Goal: Task Accomplishment & Management: Complete application form

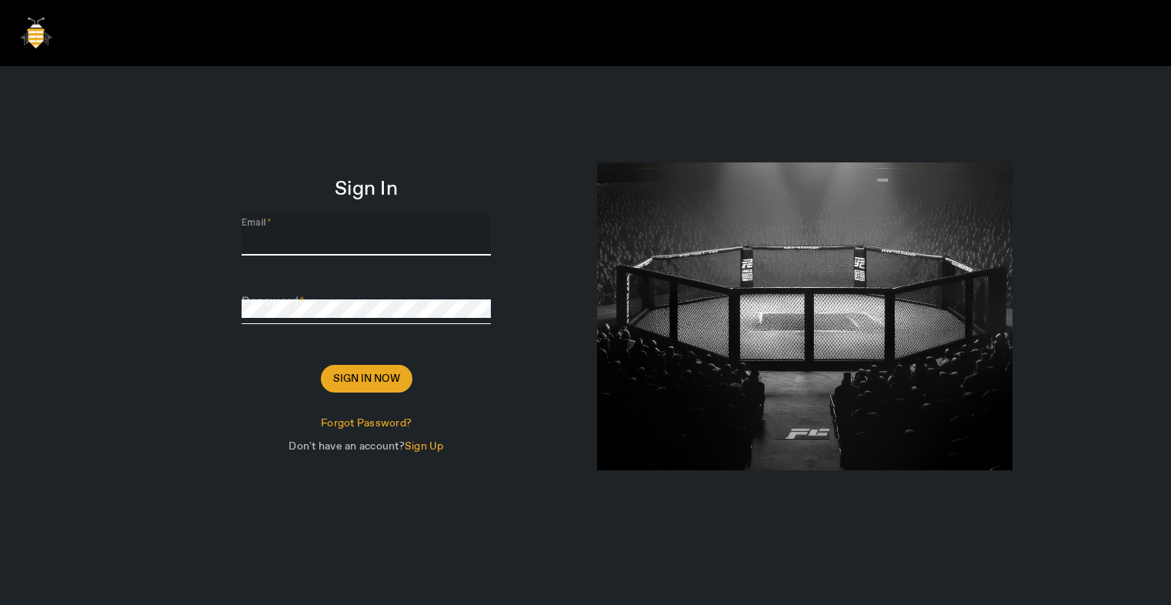
click at [319, 243] on input "Email" at bounding box center [366, 240] width 249 height 18
type input "[PERSON_NAME][EMAIL_ADDRESS][DOMAIN_NAME]"
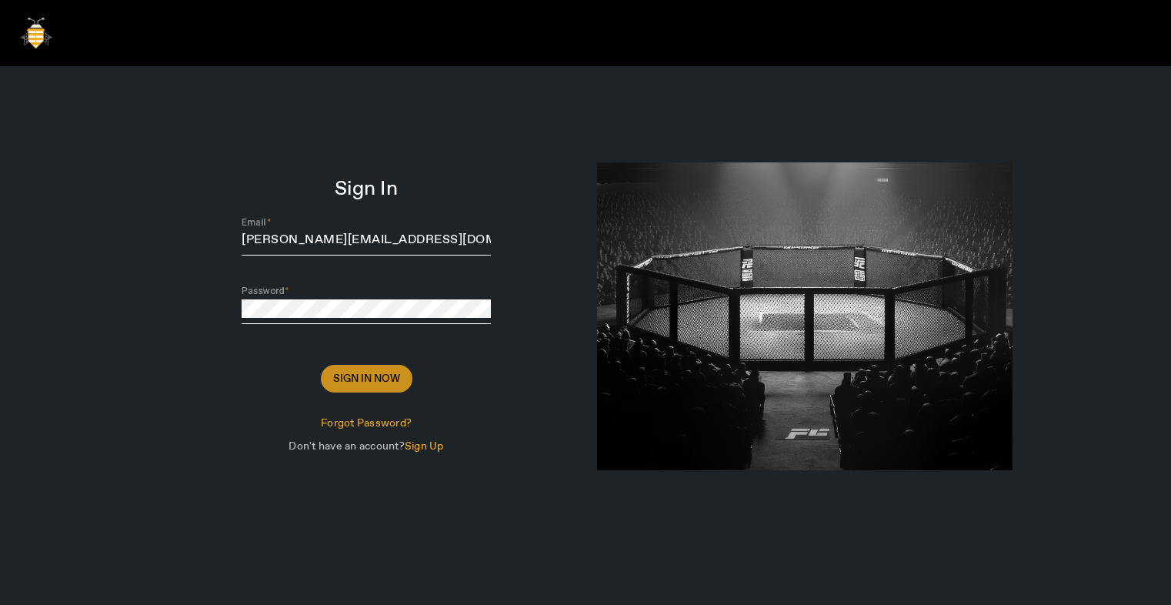
click at [362, 378] on span "Sign In Now" at bounding box center [366, 378] width 67 height 15
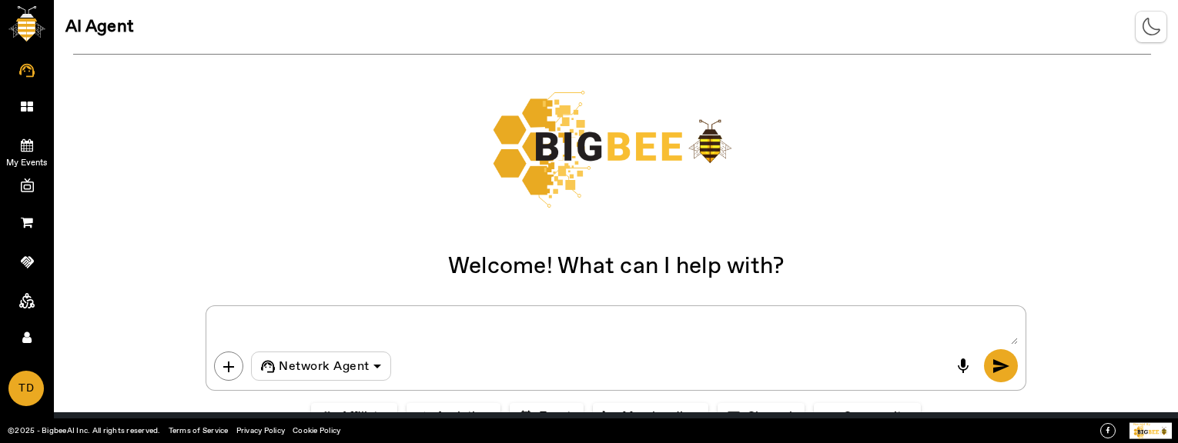
click at [25, 139] on icon at bounding box center [27, 145] width 12 height 13
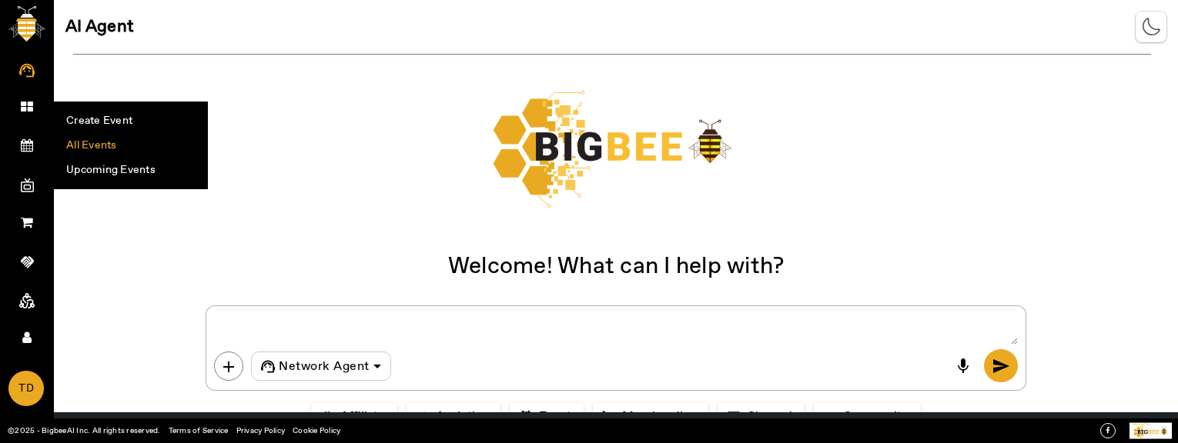
click at [111, 142] on li "All Events" at bounding box center [131, 145] width 152 height 25
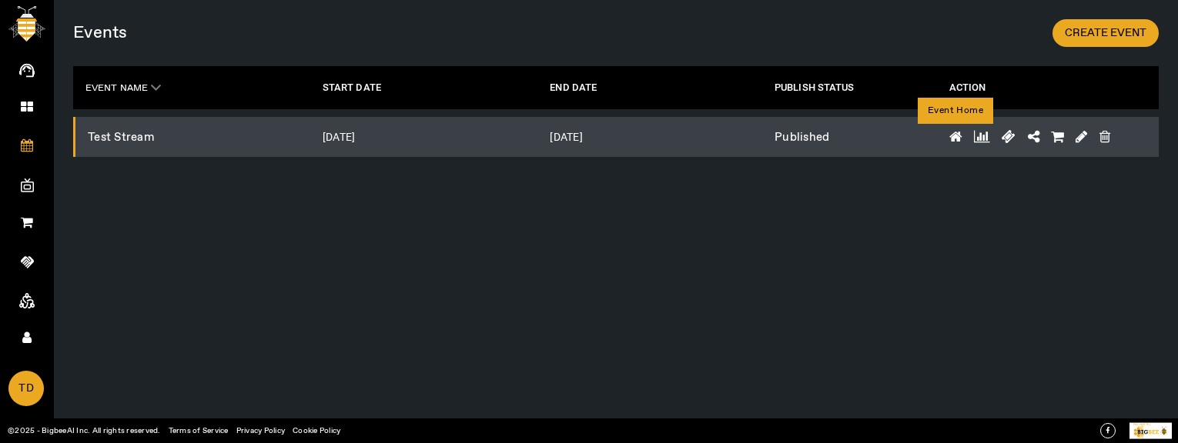
click at [951, 135] on icon at bounding box center [955, 137] width 13 height 14
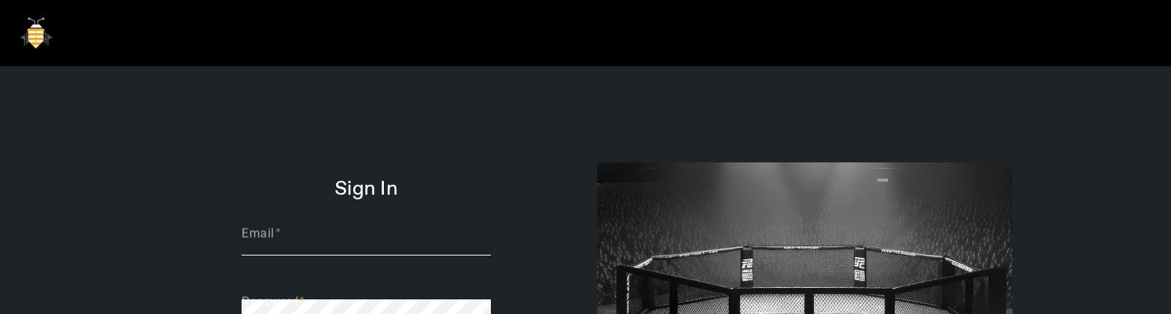
click at [329, 228] on div "Email" at bounding box center [366, 233] width 249 height 43
click at [326, 253] on mat-form-field "Email Please enter email" at bounding box center [366, 242] width 249 height 61
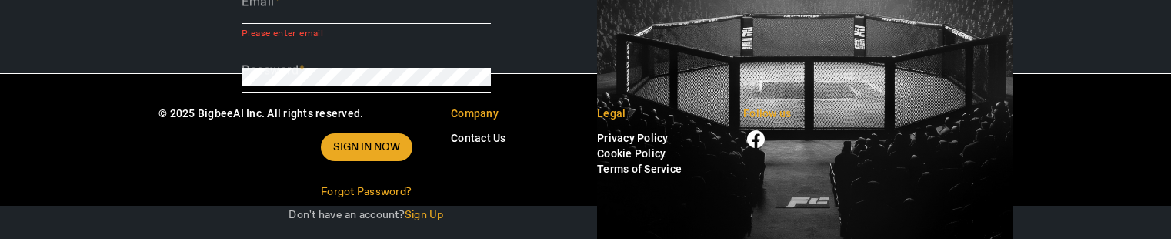
scroll to position [156, 0]
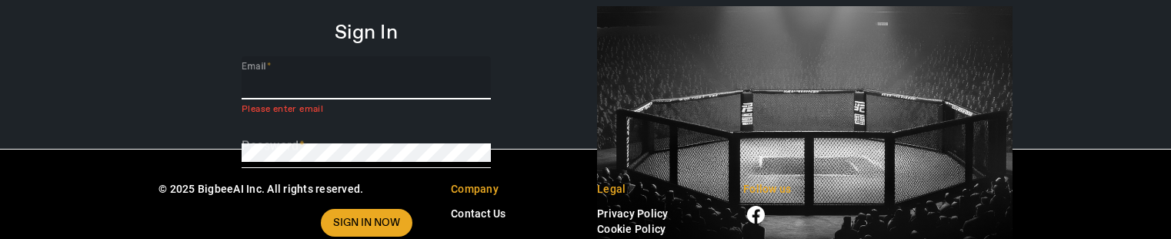
click at [289, 79] on input "Email" at bounding box center [366, 84] width 249 height 18
type input "[PERSON_NAME][EMAIL_ADDRESS][DOMAIN_NAME]"
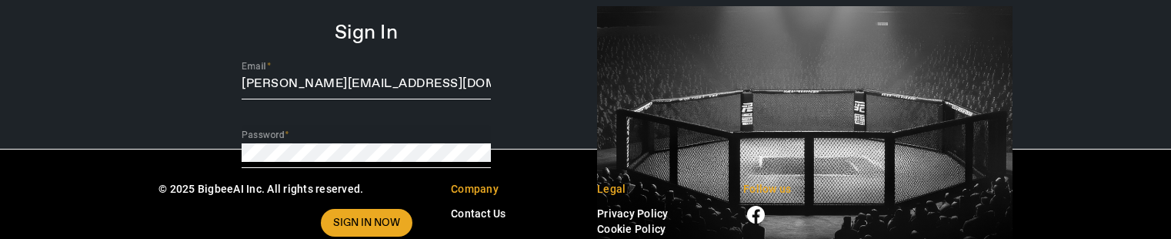
scroll to position [232, 0]
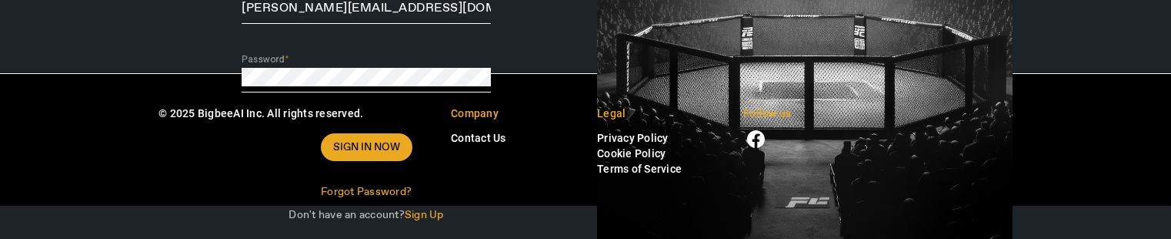
click at [362, 159] on div "© 2025 BigbeeAI Inc. All rights reserved." at bounding box center [293, 140] width 292 height 71
click at [359, 151] on span "Sign In Now" at bounding box center [366, 146] width 67 height 15
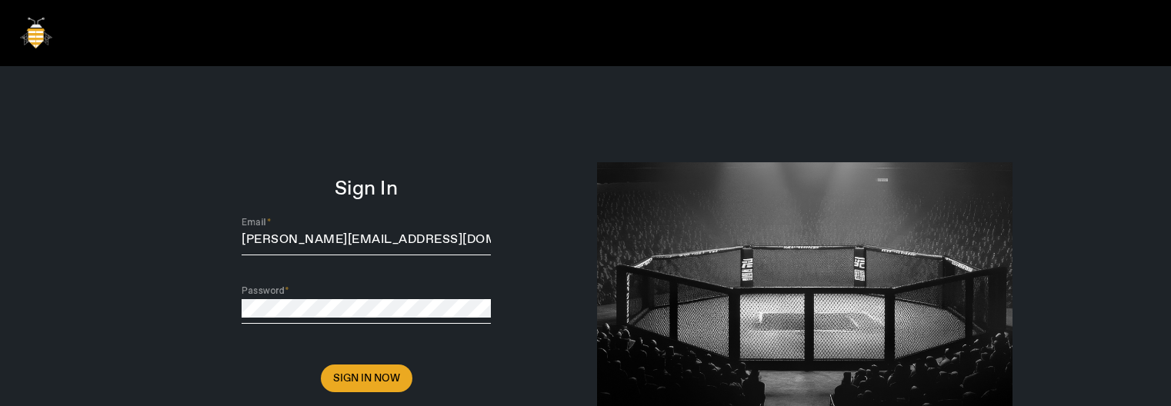
scroll to position [199, 0]
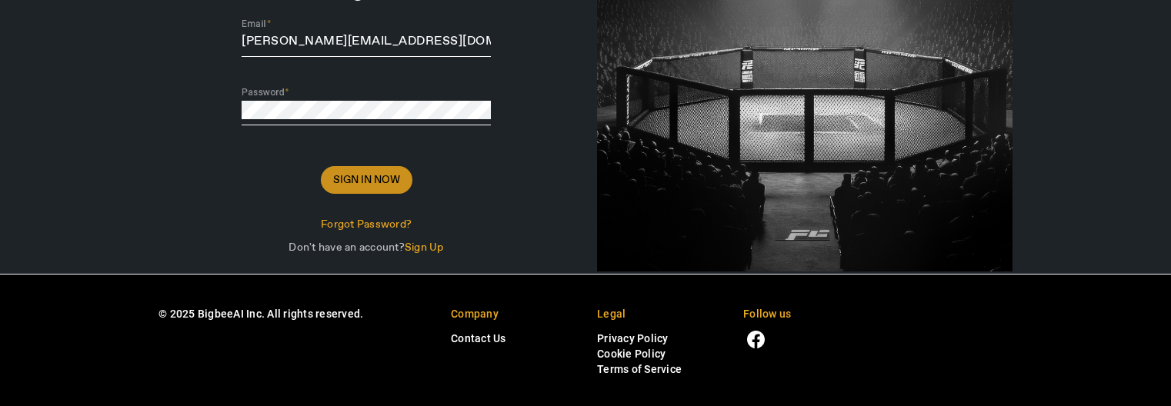
click at [357, 185] on span "Sign In Now" at bounding box center [366, 179] width 67 height 15
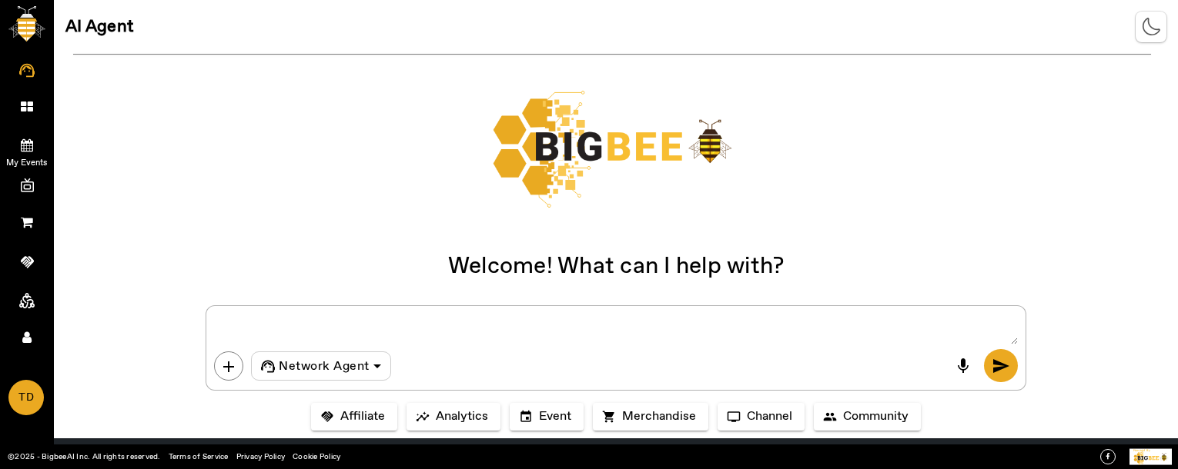
click at [27, 145] on icon at bounding box center [27, 145] width 12 height 13
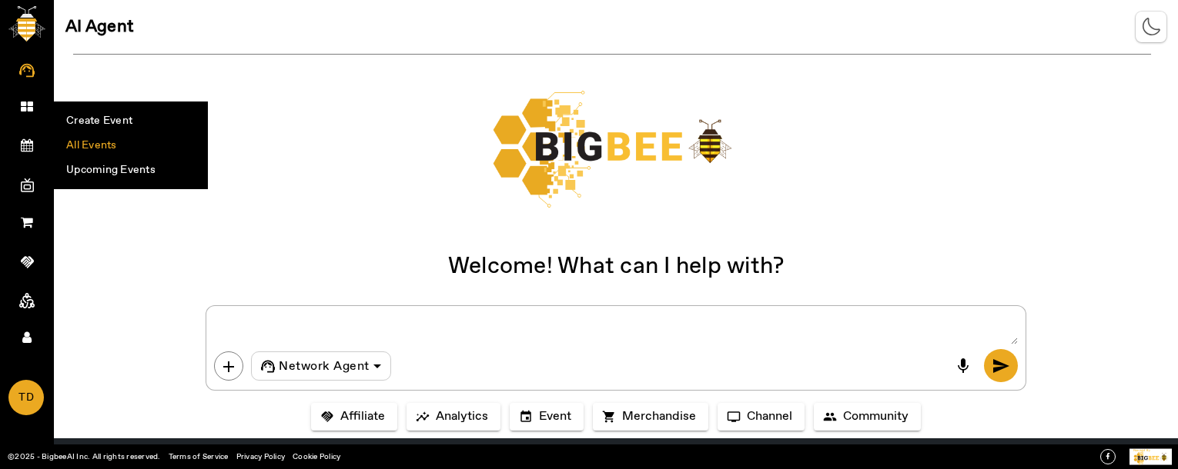
click at [110, 146] on li "All Events" at bounding box center [131, 145] width 152 height 25
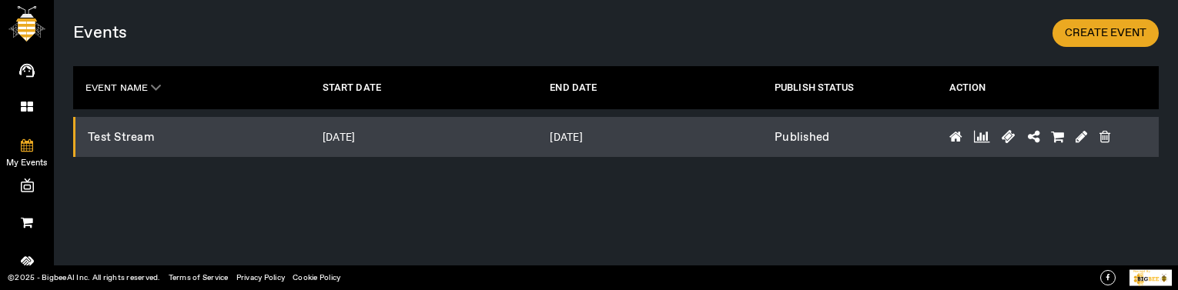
click at [26, 139] on icon at bounding box center [27, 145] width 12 height 13
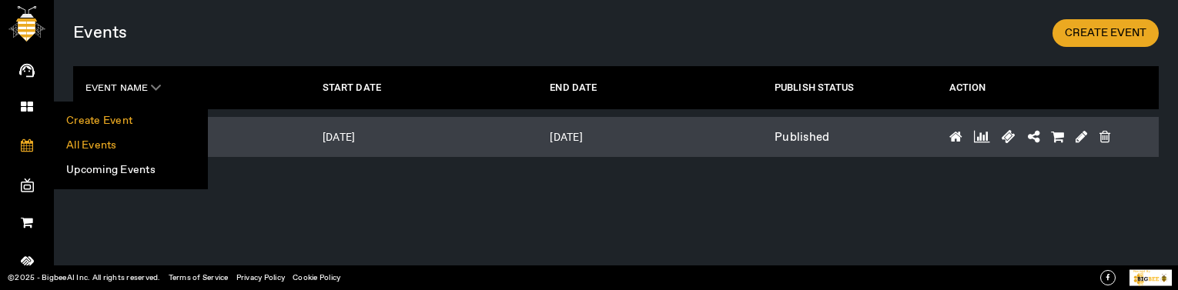
click at [111, 119] on li "Create Event" at bounding box center [131, 121] width 152 height 25
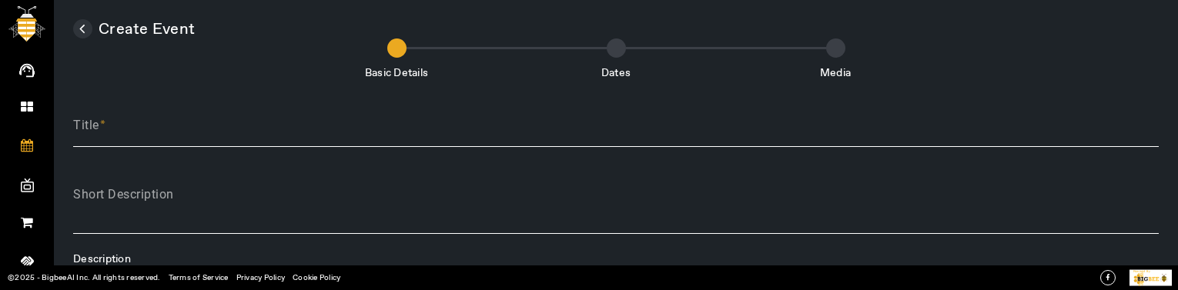
click at [165, 134] on input "Title" at bounding box center [615, 131] width 1085 height 18
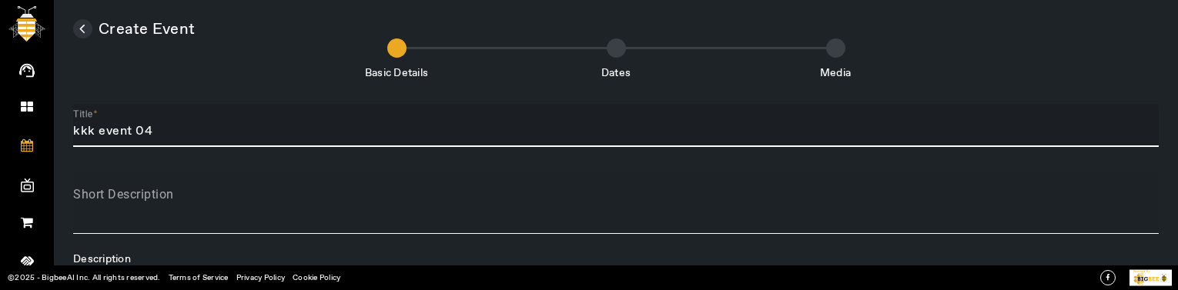
type input "kkk event 04"
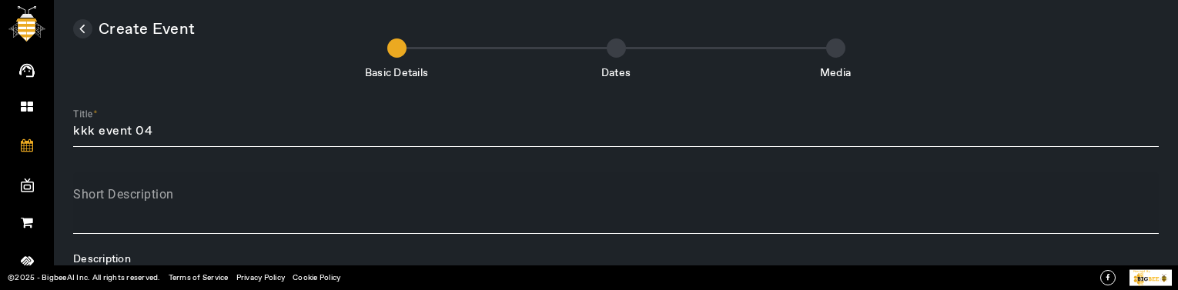
click at [157, 190] on mat-label "Short Description" at bounding box center [123, 194] width 101 height 15
click at [157, 191] on textarea "Short Description" at bounding box center [615, 209] width 1085 height 37
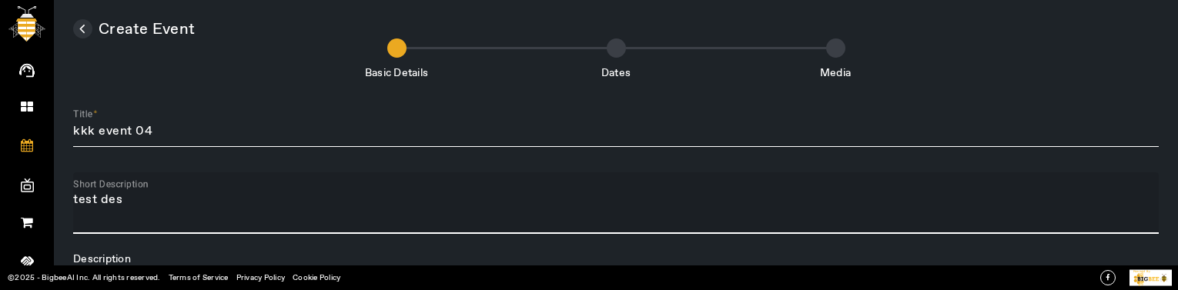
type textarea "test des"
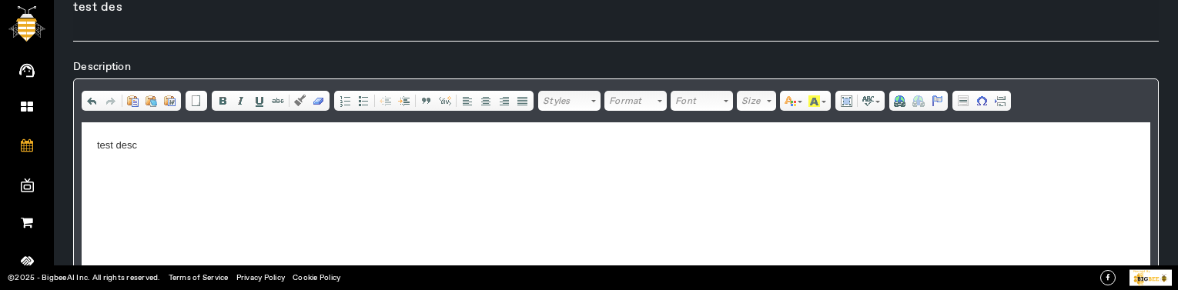
scroll to position [296, 0]
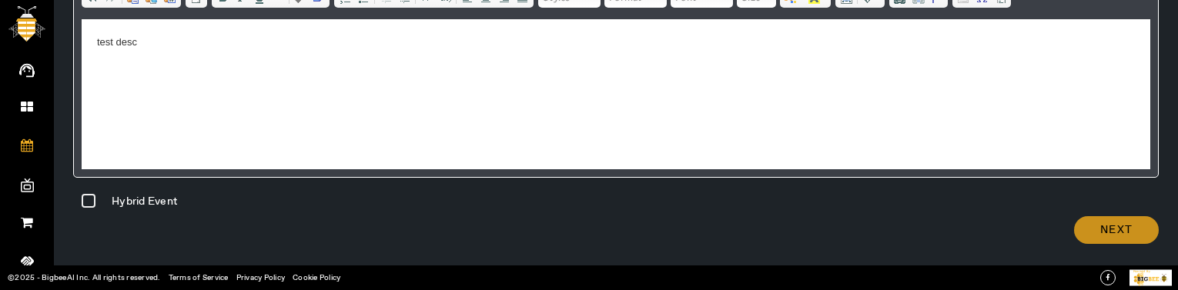
click at [1117, 229] on span "Next" at bounding box center [1116, 229] width 32 height 15
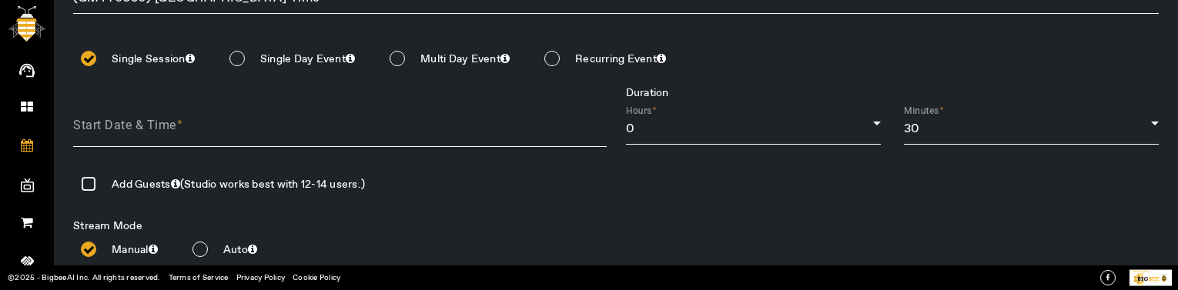
click at [161, 119] on input at bounding box center [349, 126] width 553 height 23
type input "[DATE]"
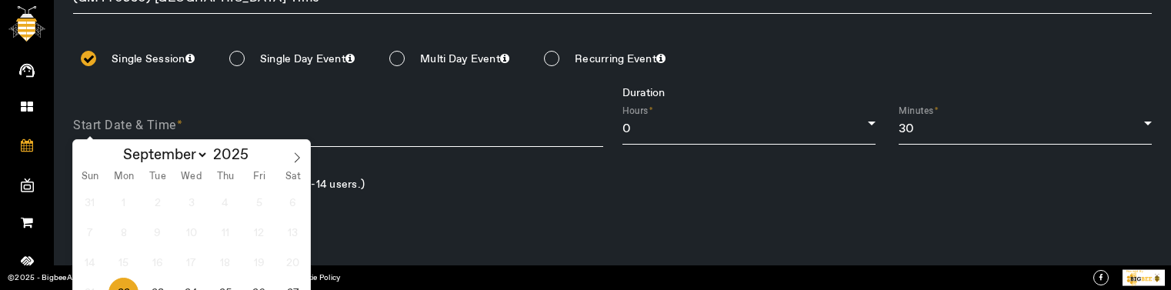
click at [125, 286] on span "22" at bounding box center [124, 293] width 30 height 30
type input "[DATE]"
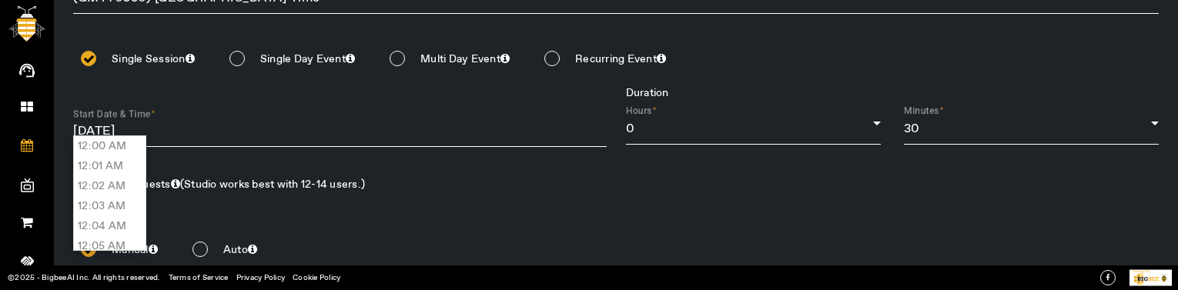
scroll to position [18290, 0]
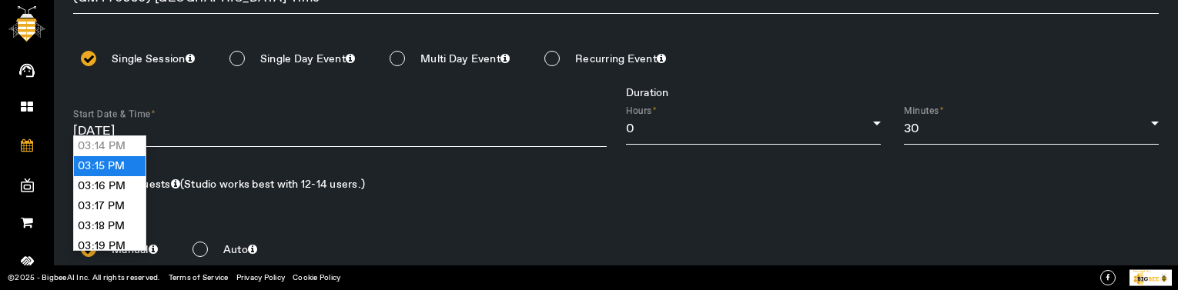
type input "03:15 PM"
type input "[DATE] 03:15 PM"
type input "kkk-event-04-[DATE]"
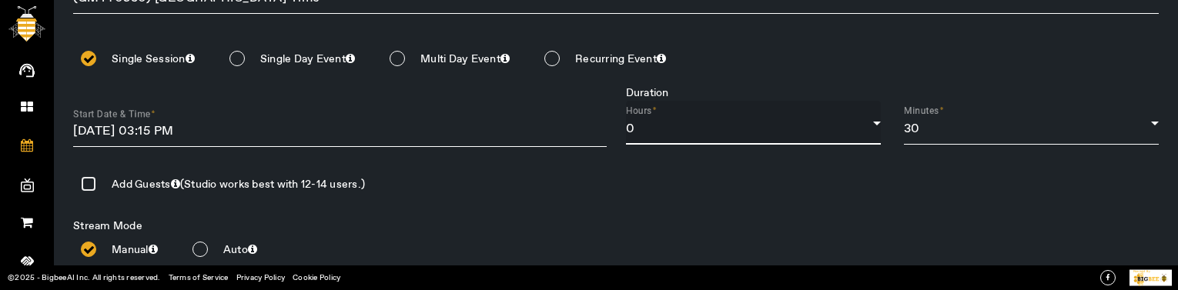
click at [707, 121] on div "0" at bounding box center [749, 129] width 247 height 18
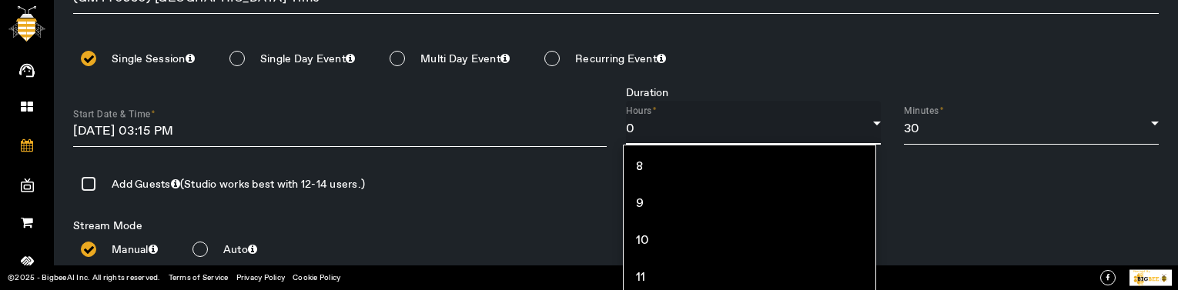
scroll to position [262, 0]
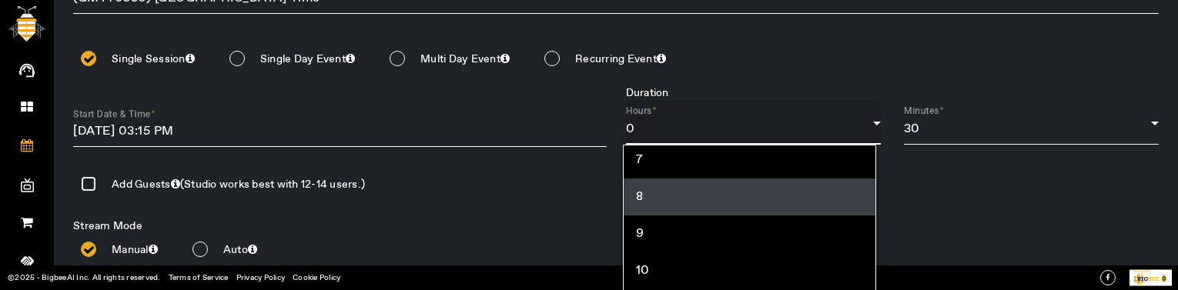
click at [670, 182] on mat-option "8" at bounding box center [749, 197] width 252 height 37
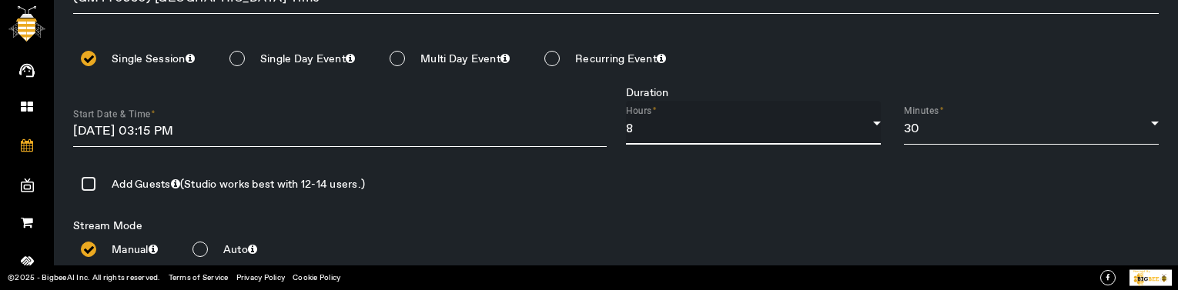
scroll to position [424, 0]
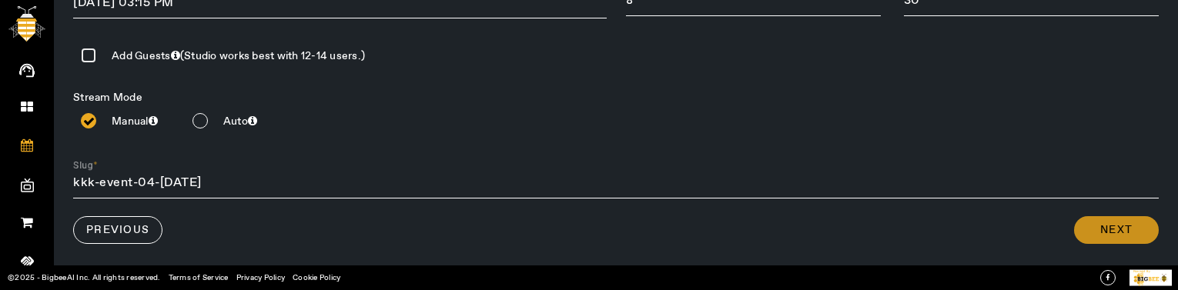
click at [1114, 226] on span "Next" at bounding box center [1116, 229] width 32 height 15
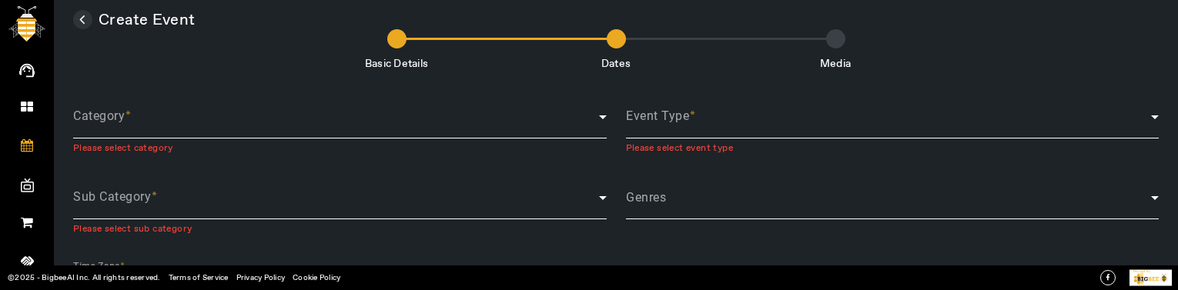
scroll to position [0, 0]
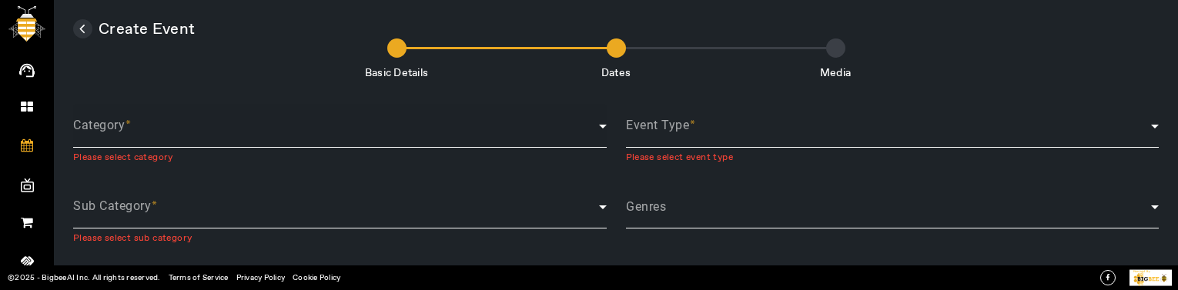
click at [145, 142] on div "Category" at bounding box center [339, 126] width 533 height 44
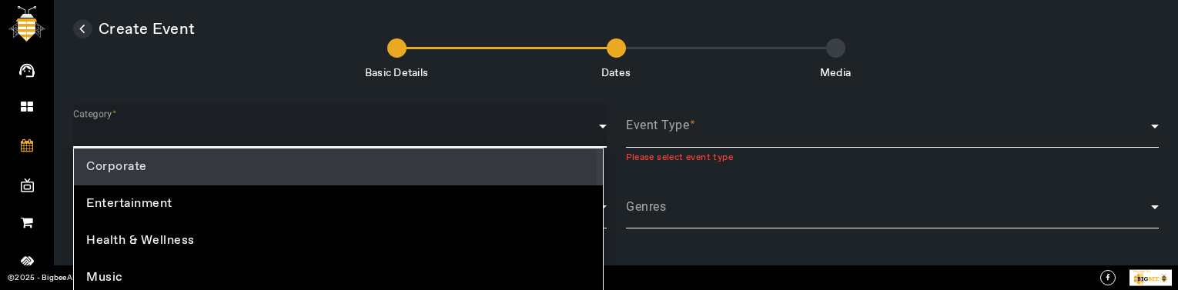
click at [147, 173] on mat-option "Corporate" at bounding box center [338, 167] width 529 height 37
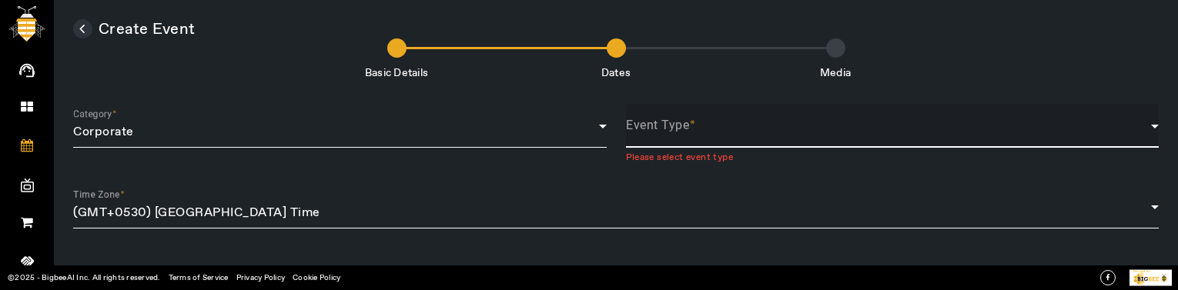
click at [639, 128] on span at bounding box center [889, 132] width 526 height 18
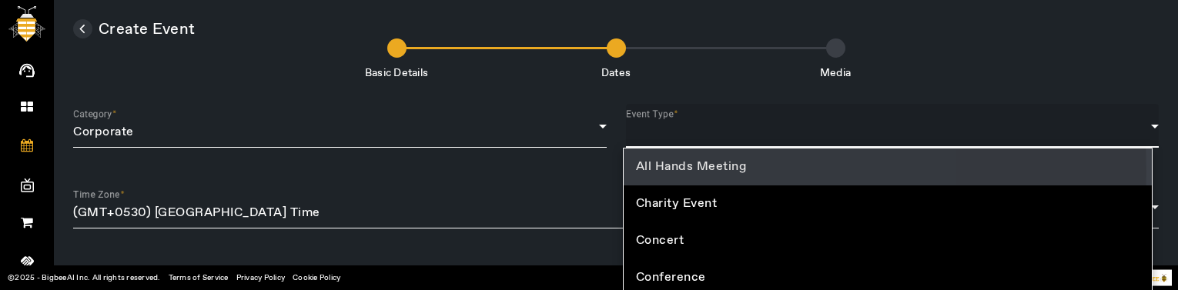
click at [660, 172] on span "All Hands Meeting" at bounding box center [691, 167] width 111 height 18
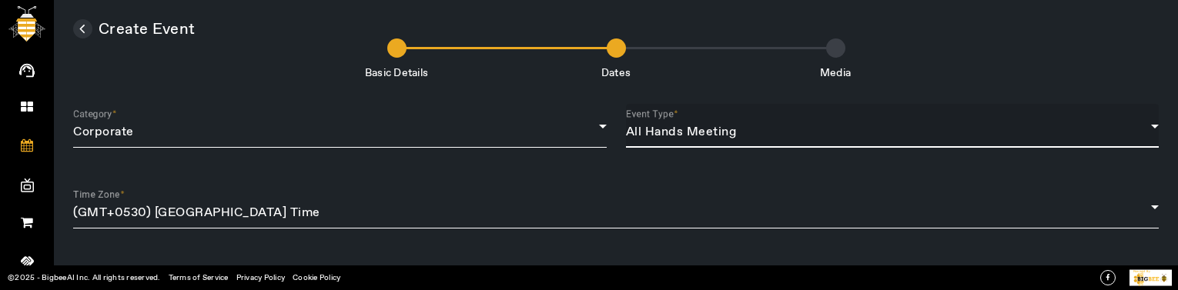
click at [661, 132] on span "All Hands Meeting" at bounding box center [681, 132] width 111 height 16
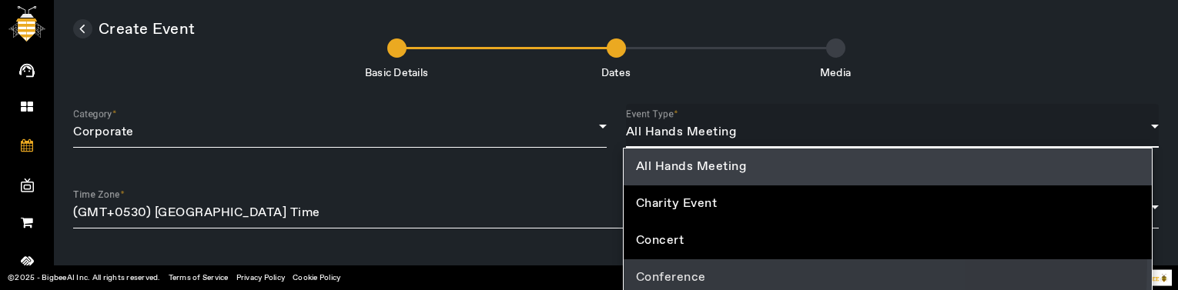
click at [664, 262] on mat-option "Conference" at bounding box center [887, 277] width 529 height 37
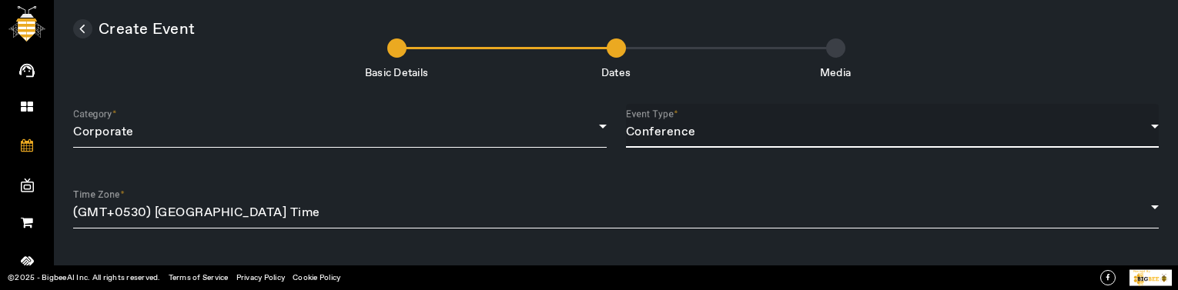
scroll to position [343, 0]
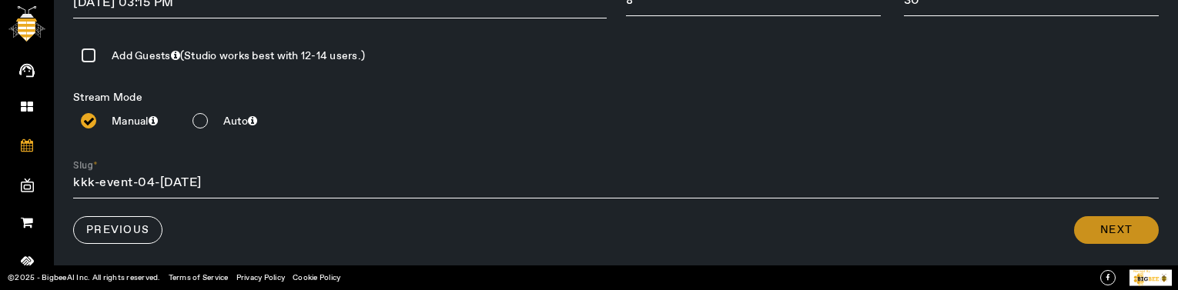
click at [1096, 217] on span at bounding box center [1116, 230] width 85 height 37
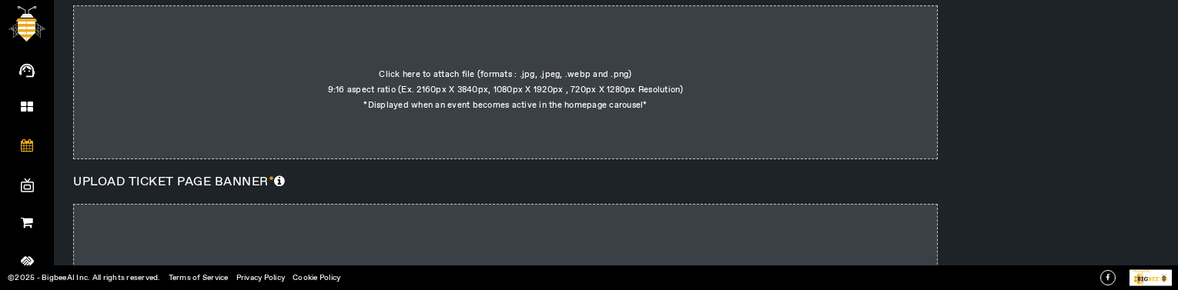
scroll to position [0, 0]
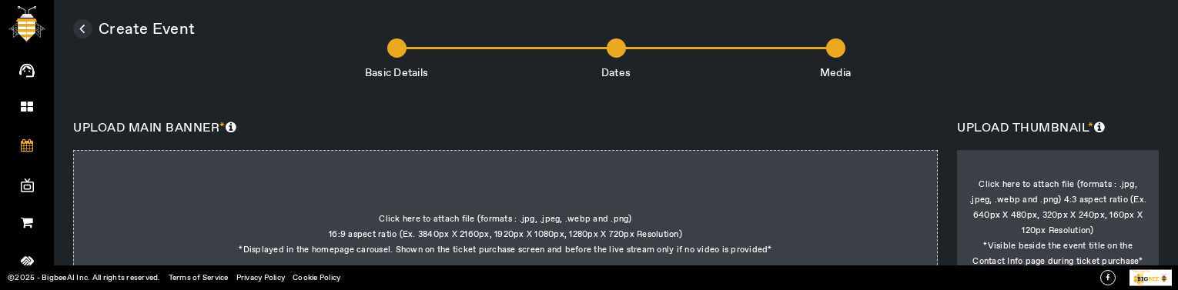
click at [487, 213] on div at bounding box center [505, 227] width 864 height 154
click at [772, 182] on input "Click here to attach file (formats : .jpg, .jpeg, .webp and .png) 16:9 aspect r…" at bounding box center [772, 181] width 1 height 1
type input "C:\fakepath\mma-logo.c90f7b497768979a1026.png"
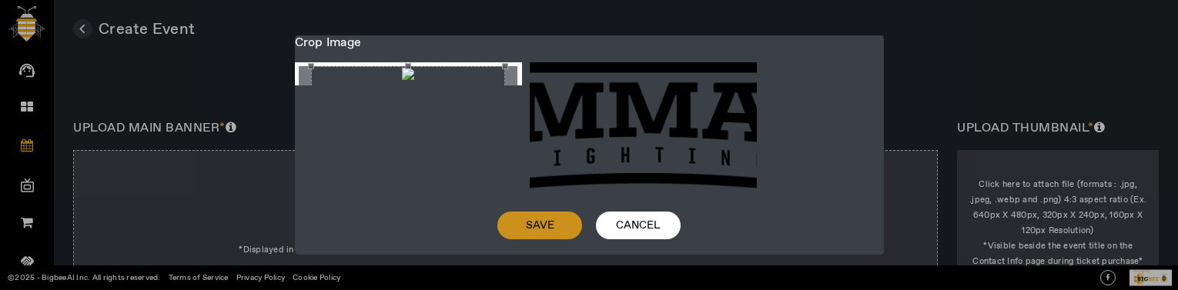
click at [550, 211] on span at bounding box center [539, 225] width 85 height 37
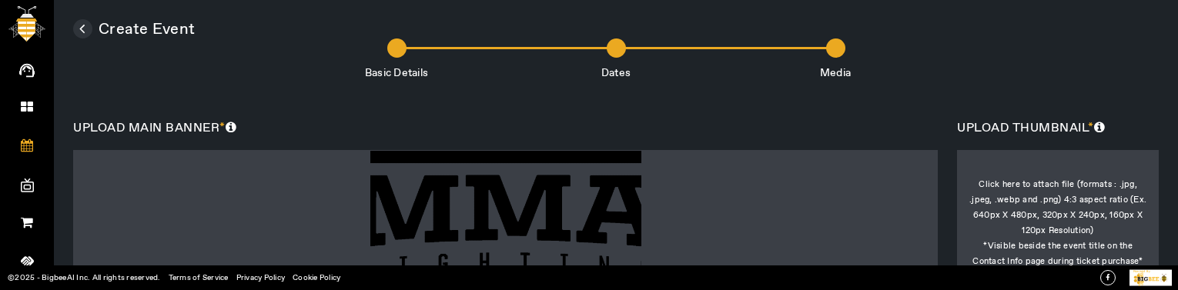
scroll to position [232, 0]
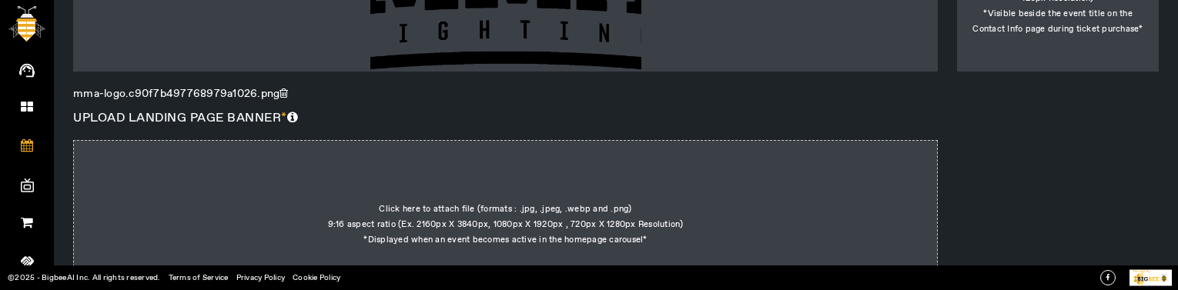
click at [476, 192] on div at bounding box center [505, 217] width 864 height 154
click at [647, 172] on input "Click here to attach file (formats : .jpg, .jpeg, .webp and .png) 9:16 aspect r…" at bounding box center [647, 171] width 1 height 1
type input "C:\fakepath\silverside-press-release.027f049f7199fb9de9f8.jpg"
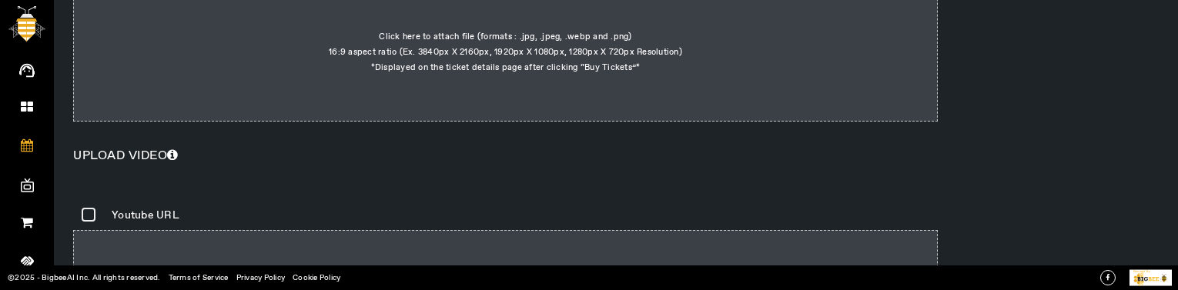
click at [472, 96] on div at bounding box center [505, 45] width 864 height 154
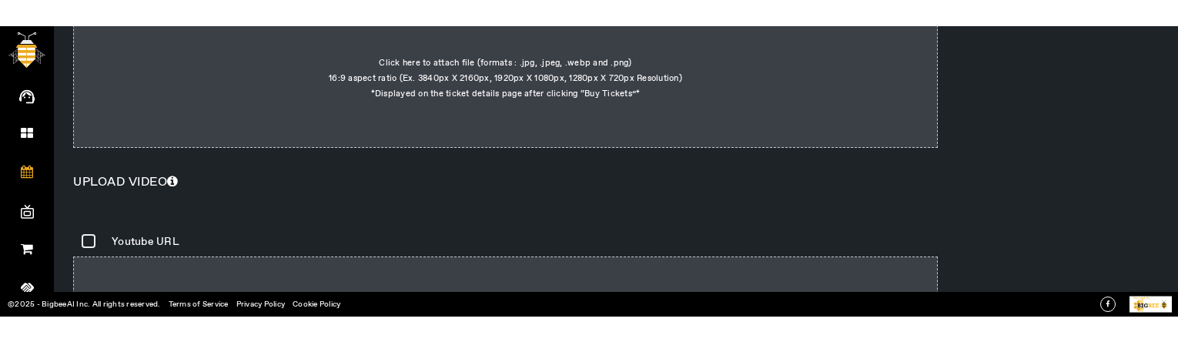
scroll to position [481, 0]
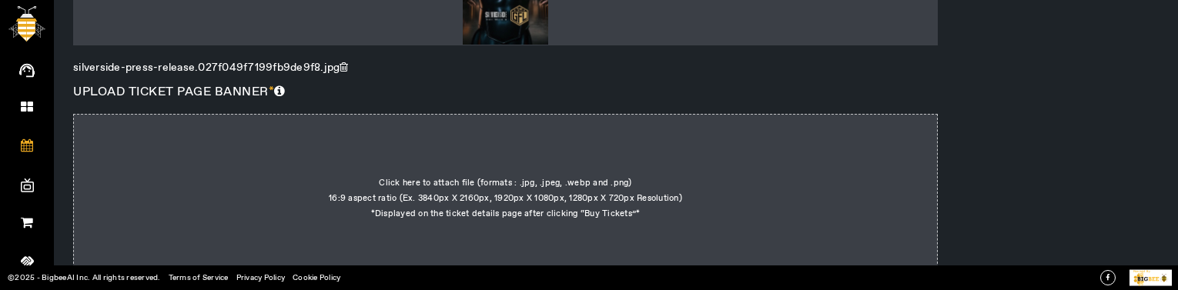
type input "C:\fakepath\silverside-press-release.027f049f7199fb9de9f8.jpg"
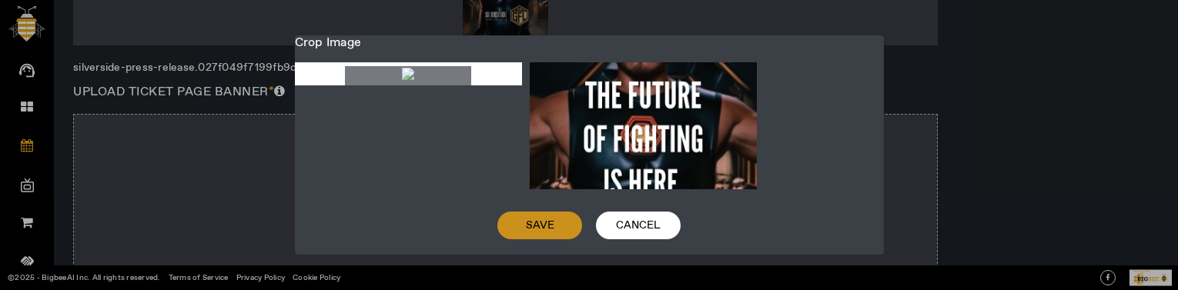
click at [542, 244] on span at bounding box center [539, 225] width 85 height 37
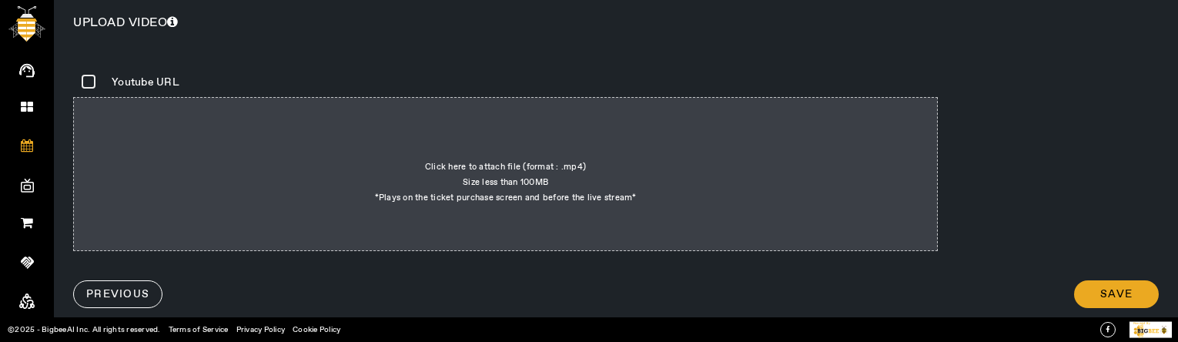
scroll to position [0, 0]
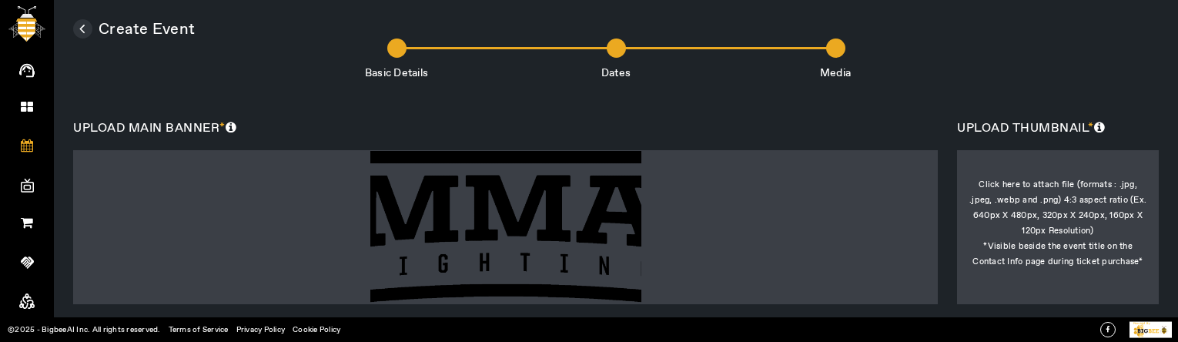
click at [1014, 236] on div at bounding box center [1058, 227] width 202 height 154
click at [1058, 255] on input "Click here to attach file (formats : .jpg, .jpeg, .webp and .png) 4:3 aspect ra…" at bounding box center [1058, 255] width 1 height 1
type input "C:\fakepath\silverside-press-release.027f049f7199fb9de9f8.jpg"
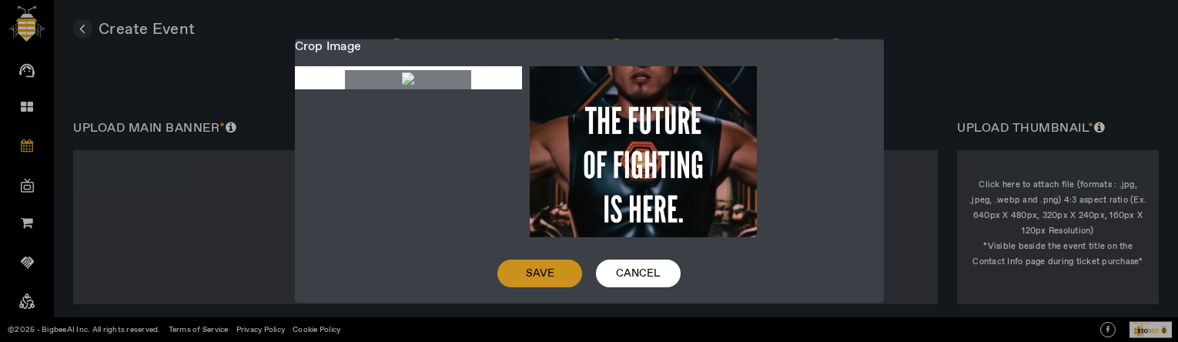
click at [546, 281] on span "Save" at bounding box center [540, 273] width 28 height 15
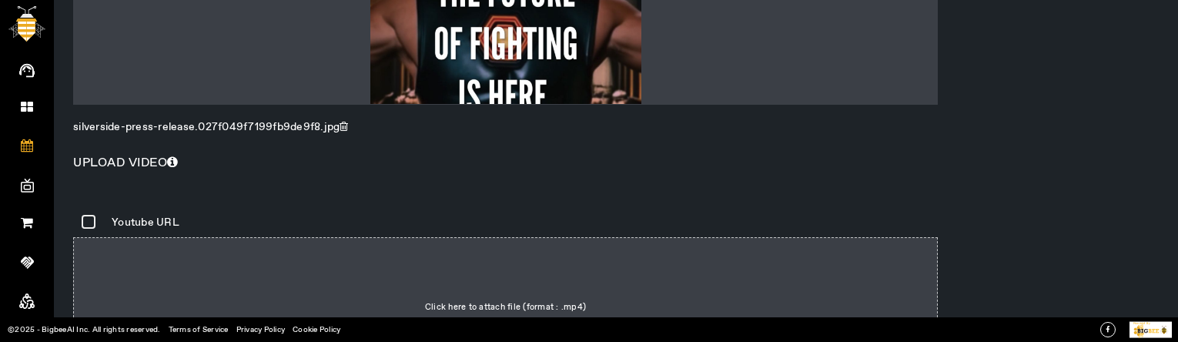
scroll to position [797, 0]
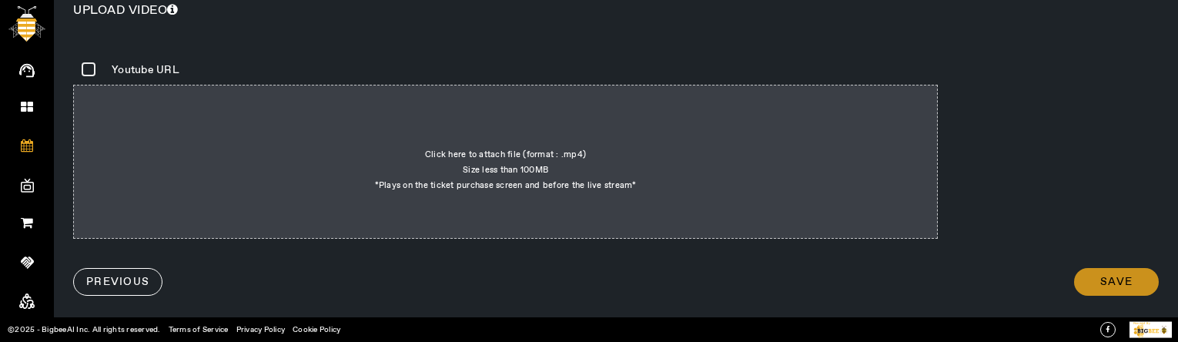
click at [1111, 277] on span "Save" at bounding box center [1116, 281] width 32 height 15
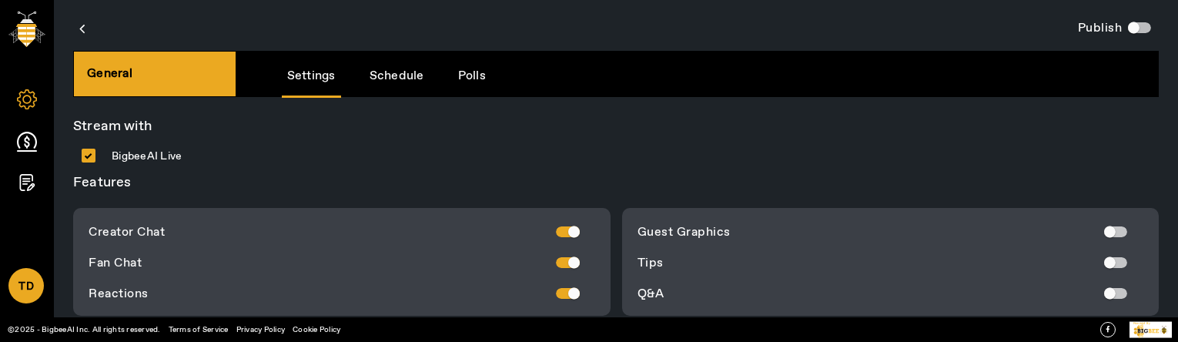
scroll to position [4, 0]
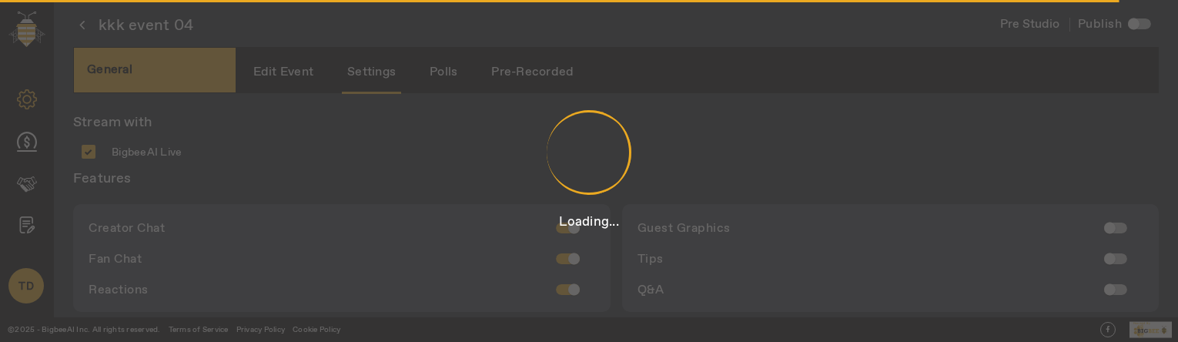
type input "Hosted by"
type input "[PERSON_NAME]"
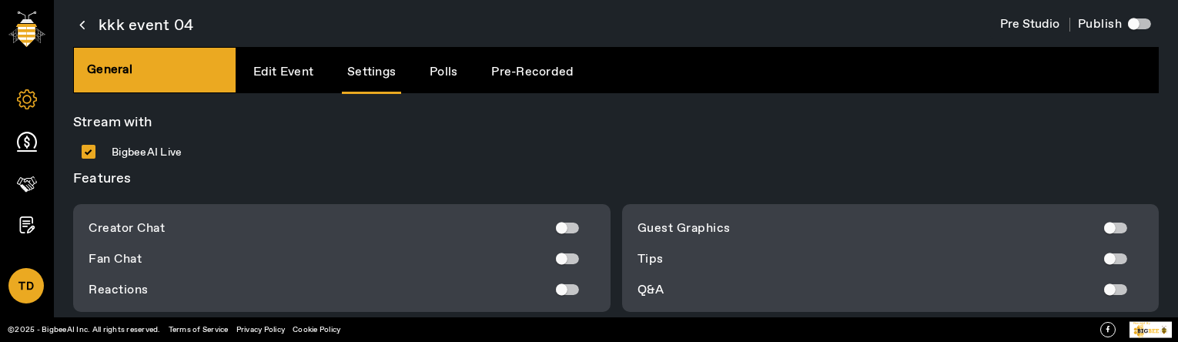
click at [24, 38] on img at bounding box center [26, 29] width 37 height 35
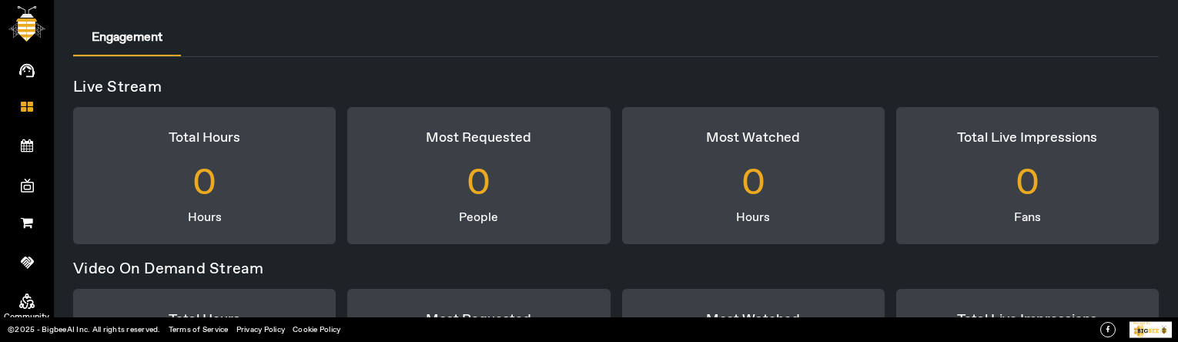
click at [28, 295] on icon at bounding box center [26, 300] width 15 height 15
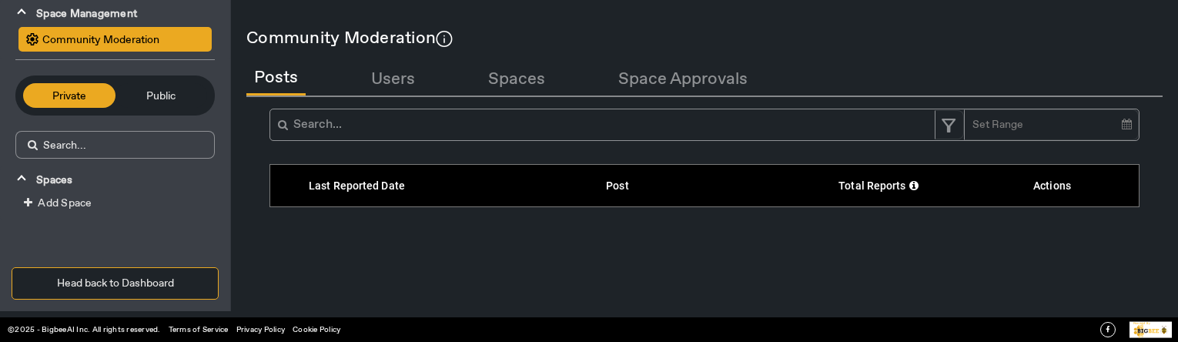
click at [169, 91] on div "Loading..." at bounding box center [589, 171] width 1178 height 342
click at [169, 91] on span "Public" at bounding box center [161, 95] width 77 height 17
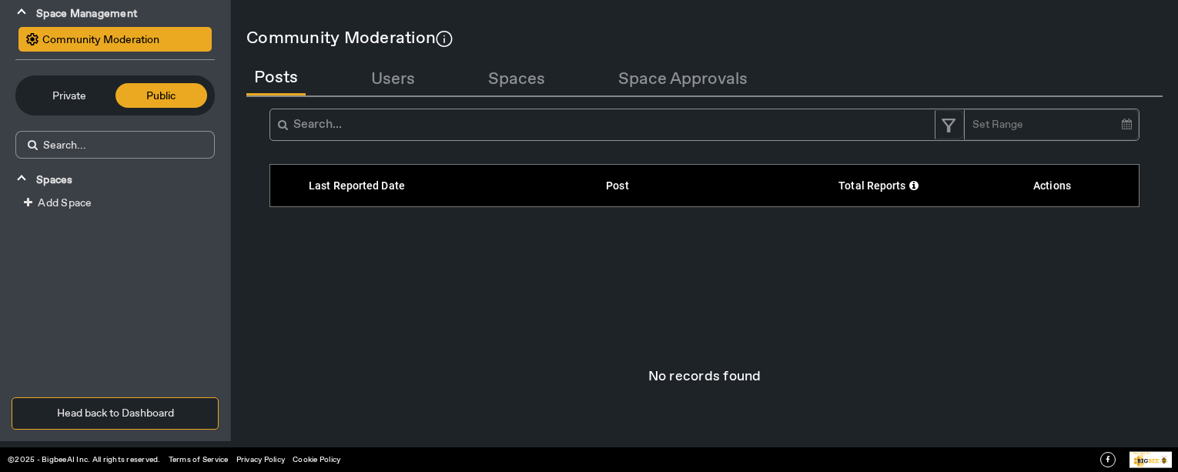
click at [17, 182] on mat-expansion-panel-header "Spaces" at bounding box center [115, 179] width 230 height 27
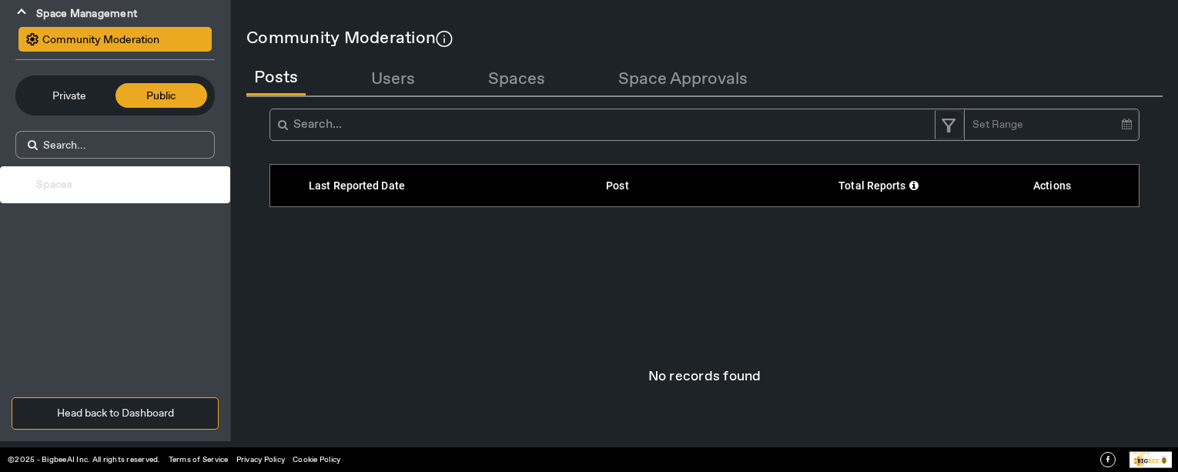
click at [17, 182] on mat-expansion-panel-header "Spaces" at bounding box center [115, 184] width 230 height 37
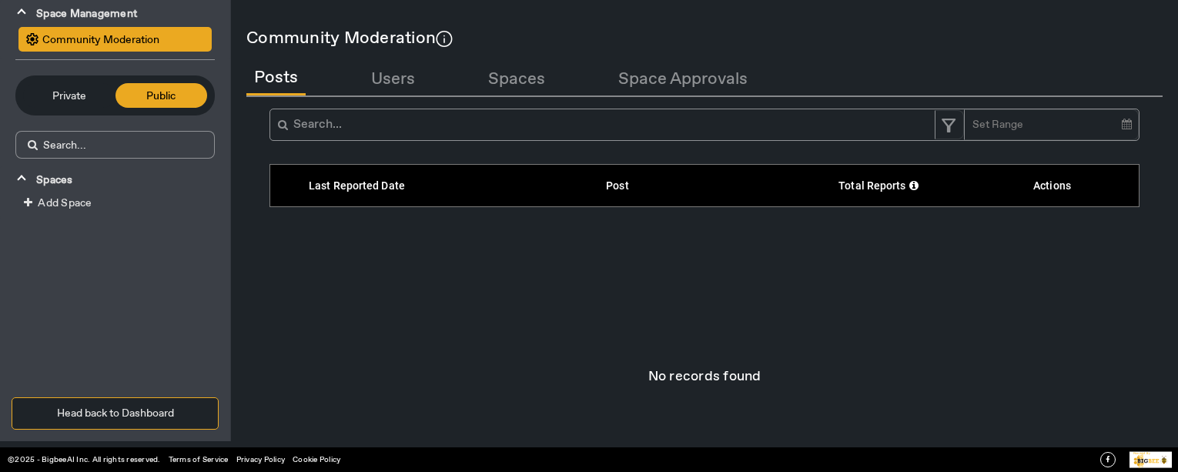
click at [130, 397] on button "Head back to Dashboard" at bounding box center [115, 413] width 207 height 32
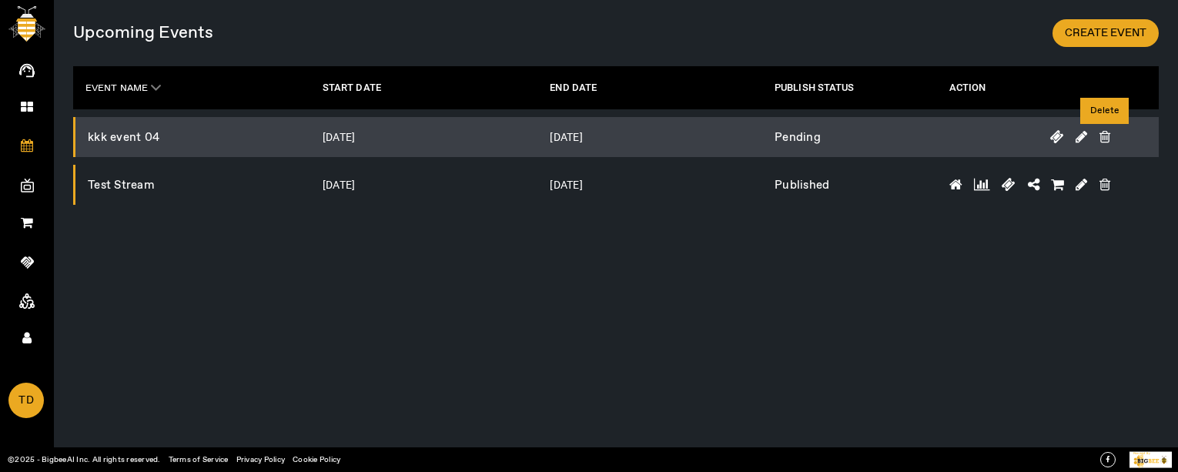
click at [1105, 139] on icon at bounding box center [1104, 137] width 11 height 14
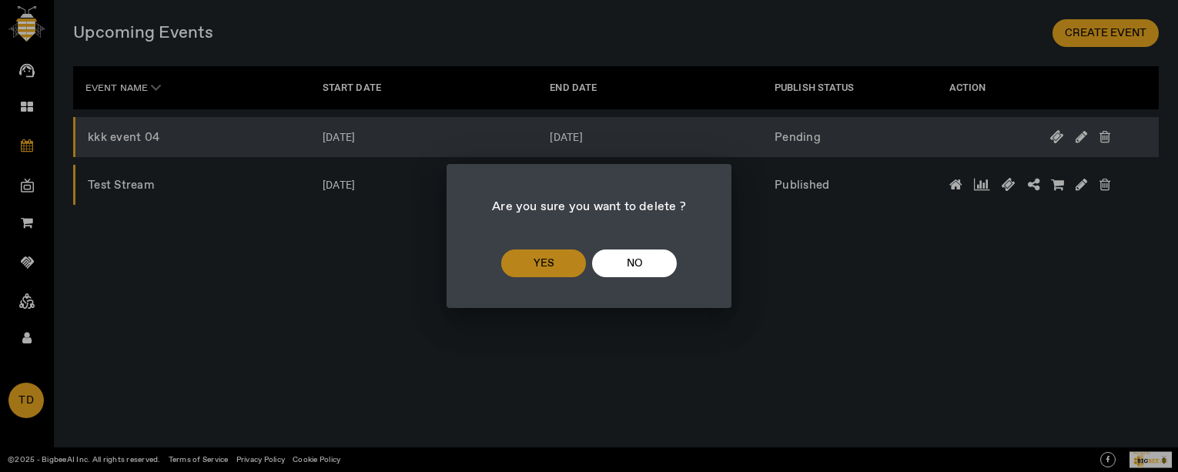
click at [550, 262] on span "yes" at bounding box center [543, 263] width 21 height 18
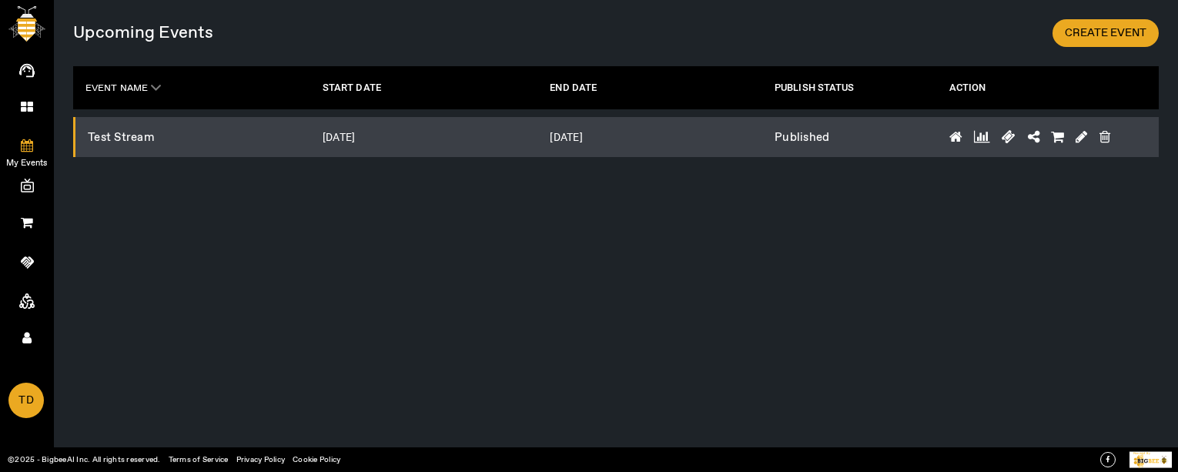
click at [28, 142] on icon at bounding box center [27, 145] width 12 height 13
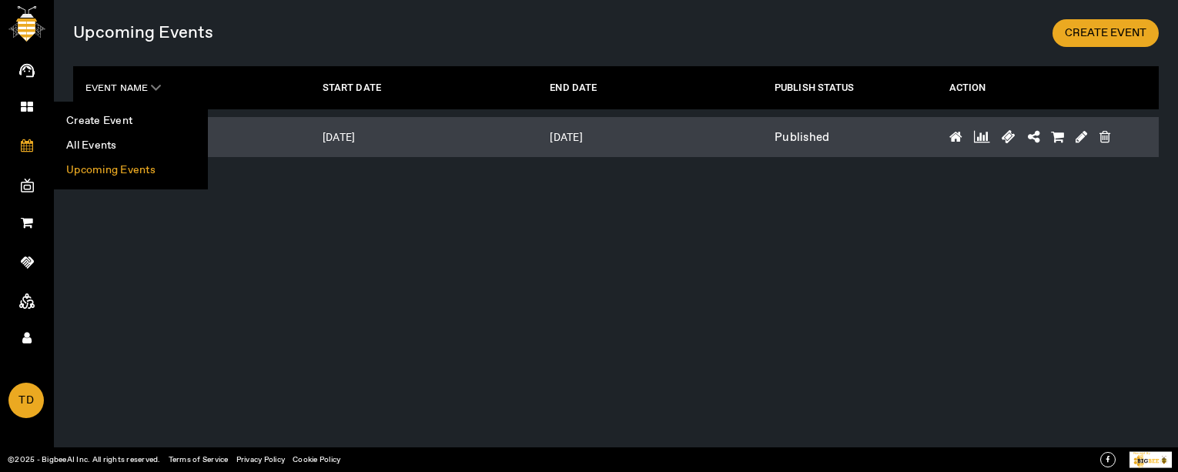
click at [135, 251] on div "Upcoming Events CREATE EVENT EVENT NAME .cls-1 { fill: var(--hexagon-theme-colo…" at bounding box center [616, 236] width 1124 height 472
